Goal: Find specific page/section: Find specific page/section

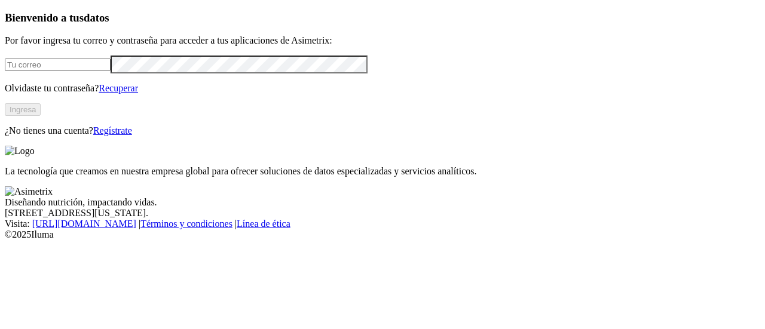
type input "[PERSON_NAME][EMAIL_ADDRESS][PERSON_NAME][DOMAIN_NAME]"
click at [41, 116] on button "Ingresa" at bounding box center [23, 109] width 36 height 13
